Goal: Navigation & Orientation: Go to known website

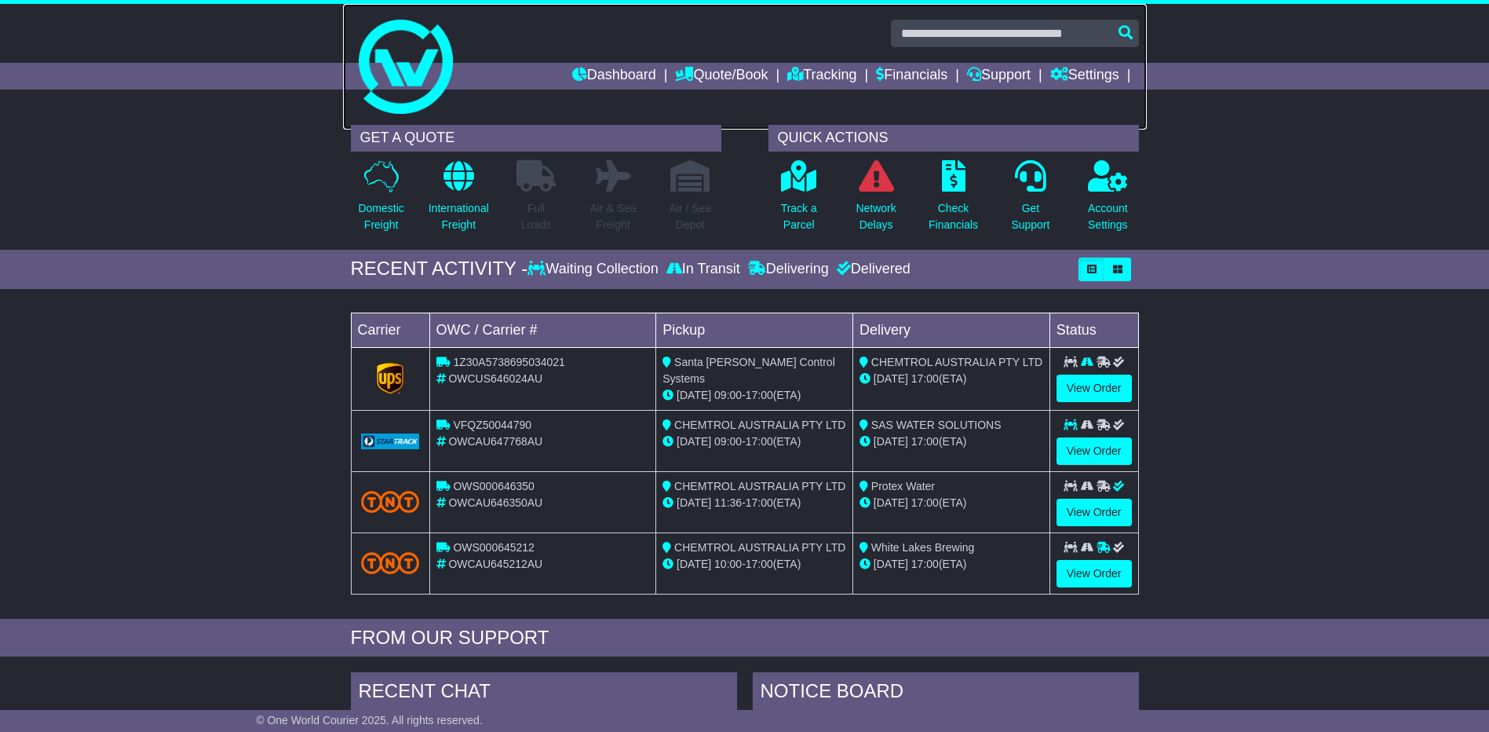
click at [394, 106] on img at bounding box center [406, 67] width 94 height 94
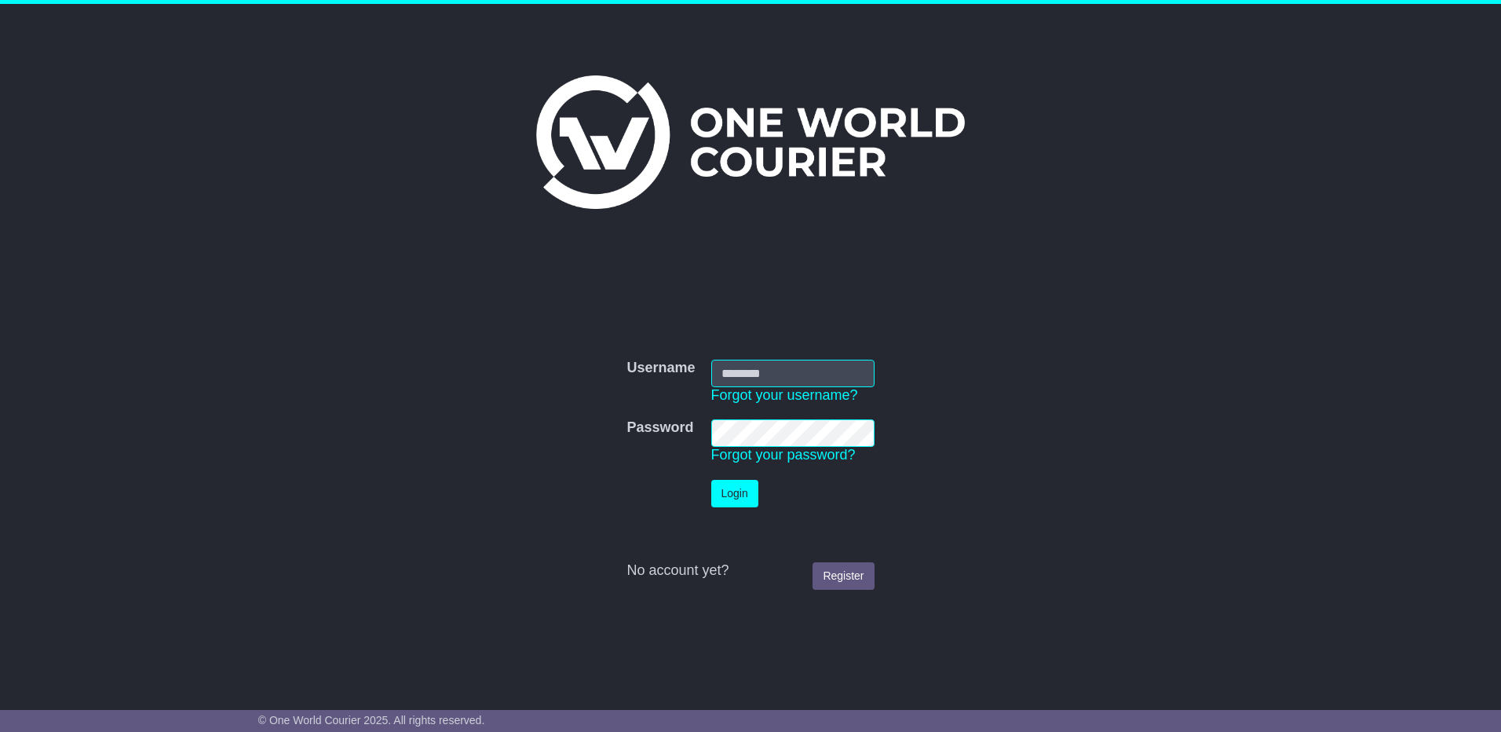
type input "**********"
click at [729, 489] on button "Login" at bounding box center [734, 493] width 47 height 27
